Goal: Transaction & Acquisition: Purchase product/service

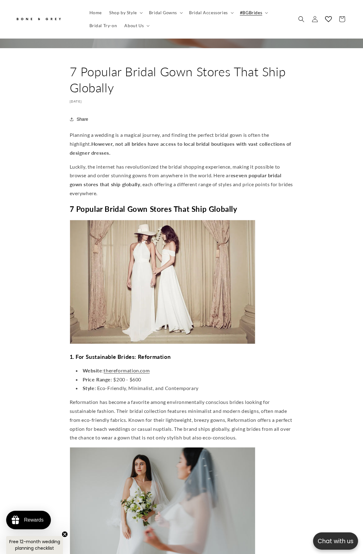
scroll to position [216, 0]
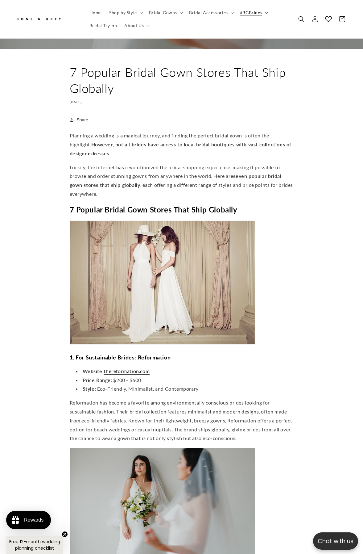
click at [143, 368] on span ".com" at bounding box center [144, 371] width 10 height 6
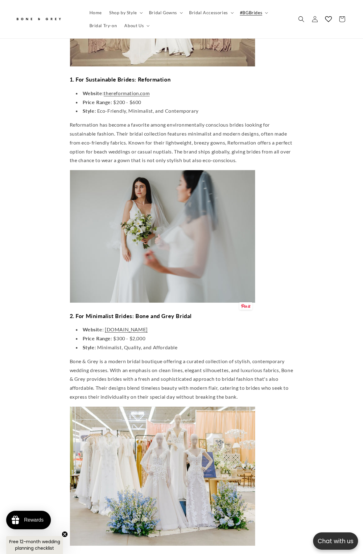
scroll to position [0, 118]
click at [120, 326] on span "boneandgrey.com" at bounding box center [126, 329] width 43 height 6
click at [130, 326] on span "boneandgrey.com" at bounding box center [126, 329] width 43 height 6
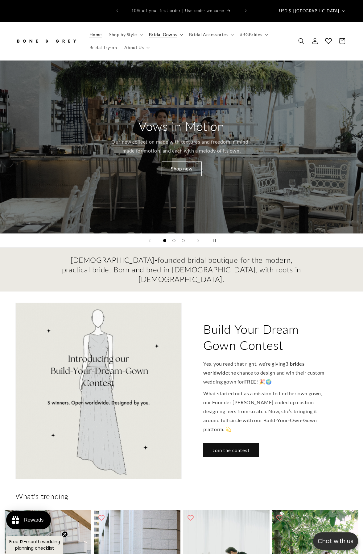
click at [172, 32] on span "Bridal Gowns" at bounding box center [163, 35] width 28 height 6
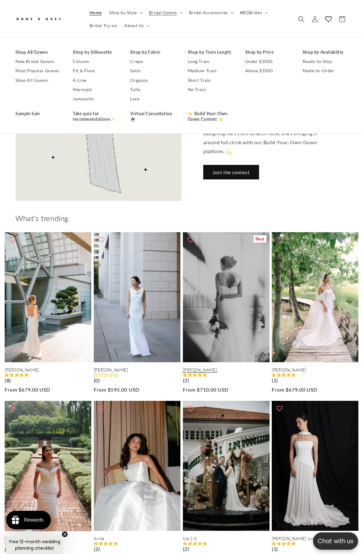
scroll to position [0, 363]
click at [239, 367] on link "Kaya" at bounding box center [226, 369] width 87 height 5
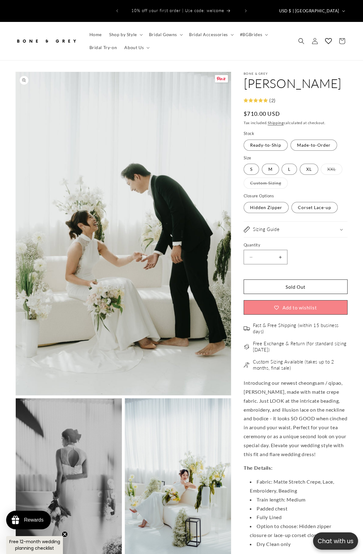
click at [16, 395] on button "Open media 1 in modal" at bounding box center [16, 395] width 0 height 0
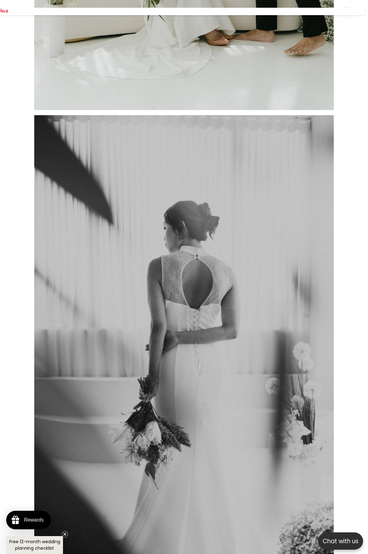
scroll to position [0, 239]
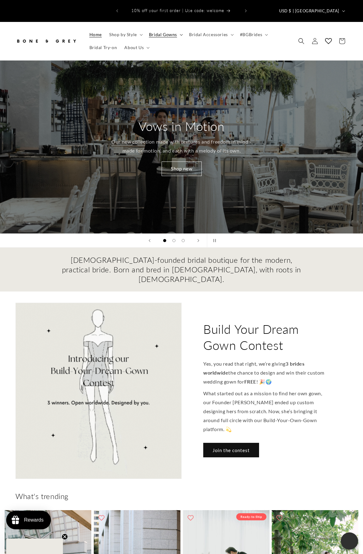
click at [161, 32] on span "Bridal Gowns" at bounding box center [163, 35] width 28 height 6
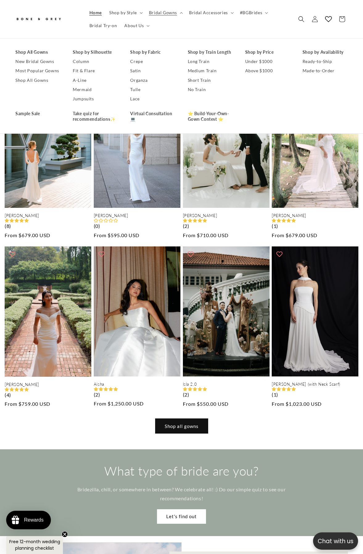
scroll to position [0, 363]
click at [182, 418] on link "Shop all gowns" at bounding box center [182, 425] width 52 height 15
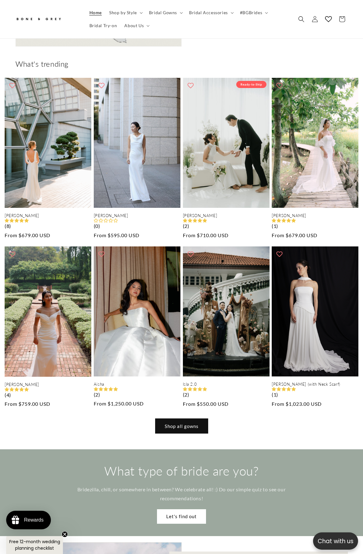
scroll to position [0, 726]
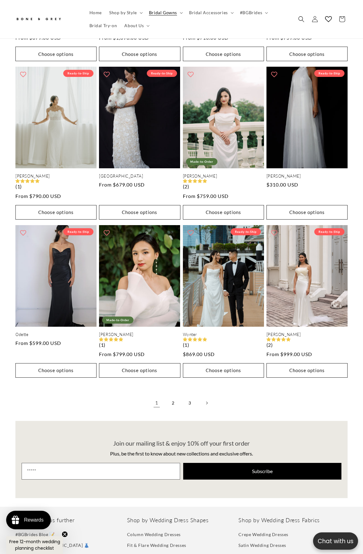
scroll to position [0, 235]
click at [173, 401] on link "2" at bounding box center [174, 403] width 14 height 14
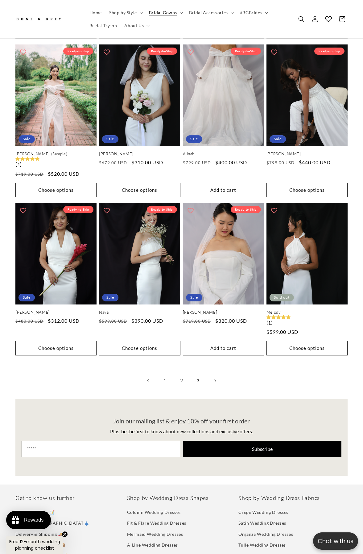
scroll to position [1173, 0]
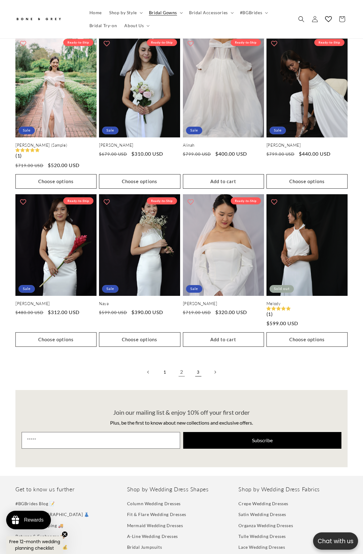
click at [197, 369] on link "3" at bounding box center [199, 372] width 14 height 14
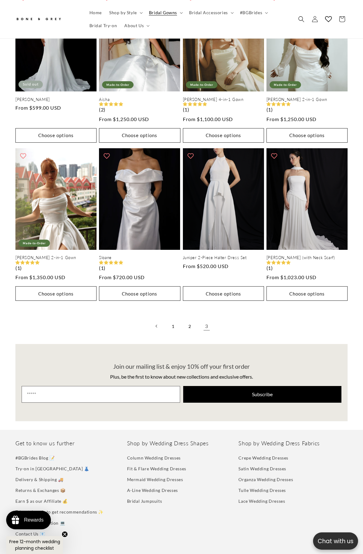
scroll to position [0, 118]
